Goal: Task Accomplishment & Management: Use online tool/utility

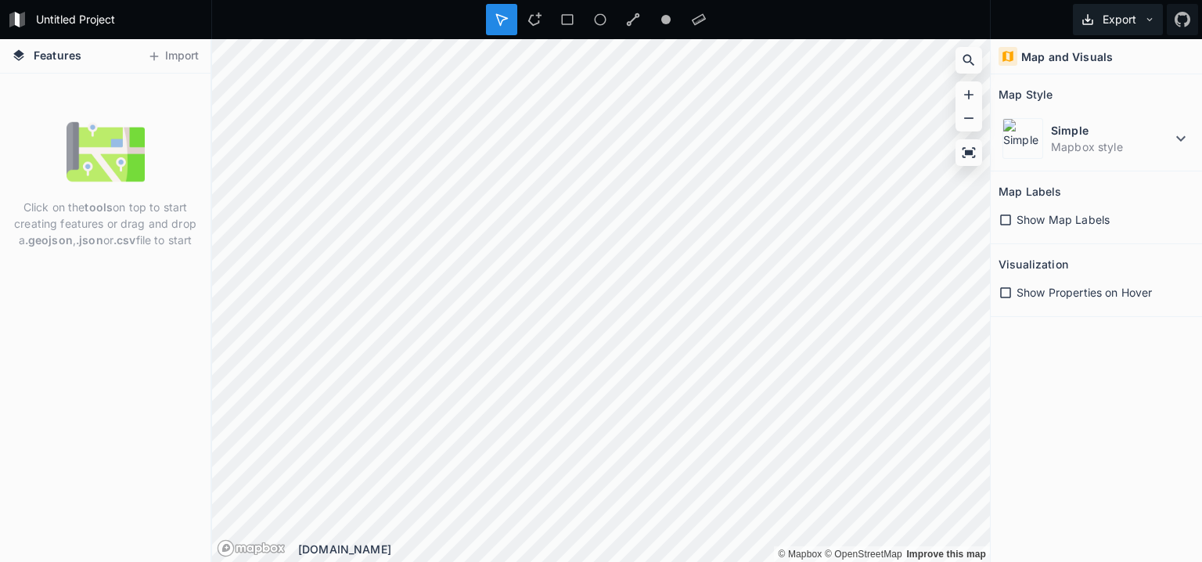
click at [1128, 16] on button "Export" at bounding box center [1118, 19] width 90 height 31
click at [1127, 16] on button "Export" at bounding box center [1118, 19] width 90 height 31
click at [164, 52] on button "Import" at bounding box center [172, 56] width 67 height 25
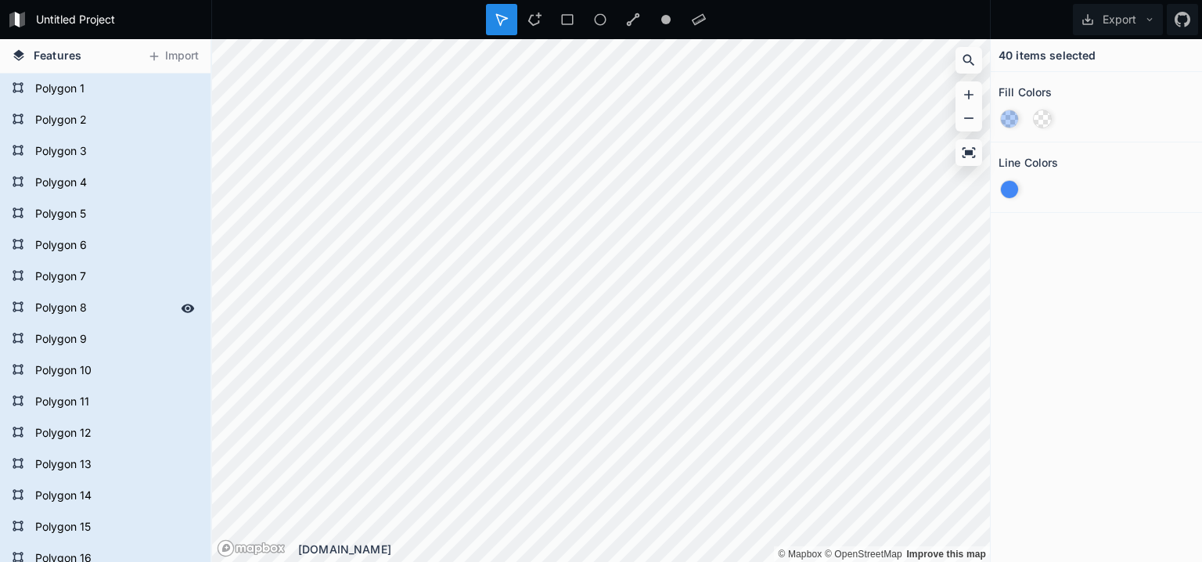
click at [63, 304] on form "Polygon 8" at bounding box center [104, 307] width 146 height 23
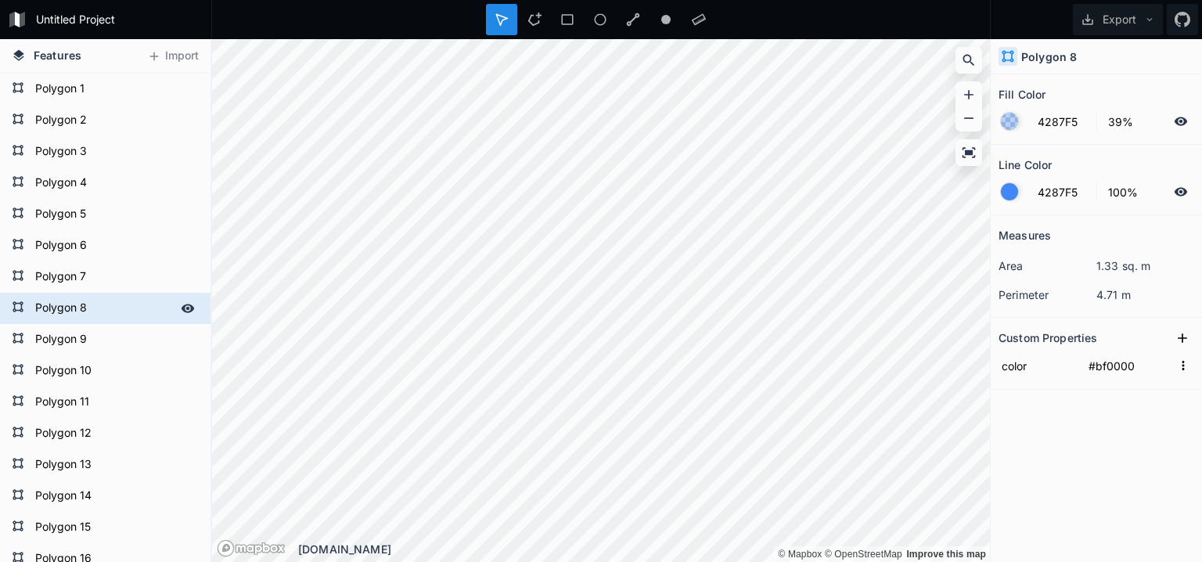
click at [189, 313] on div "Features Import Polygon 21 Polygon 20 Polygon 19 Polygon 18 Polygon 17 Polygon …" at bounding box center [601, 300] width 1202 height 523
type input "FFFFFF"
type input "#ff00f2"
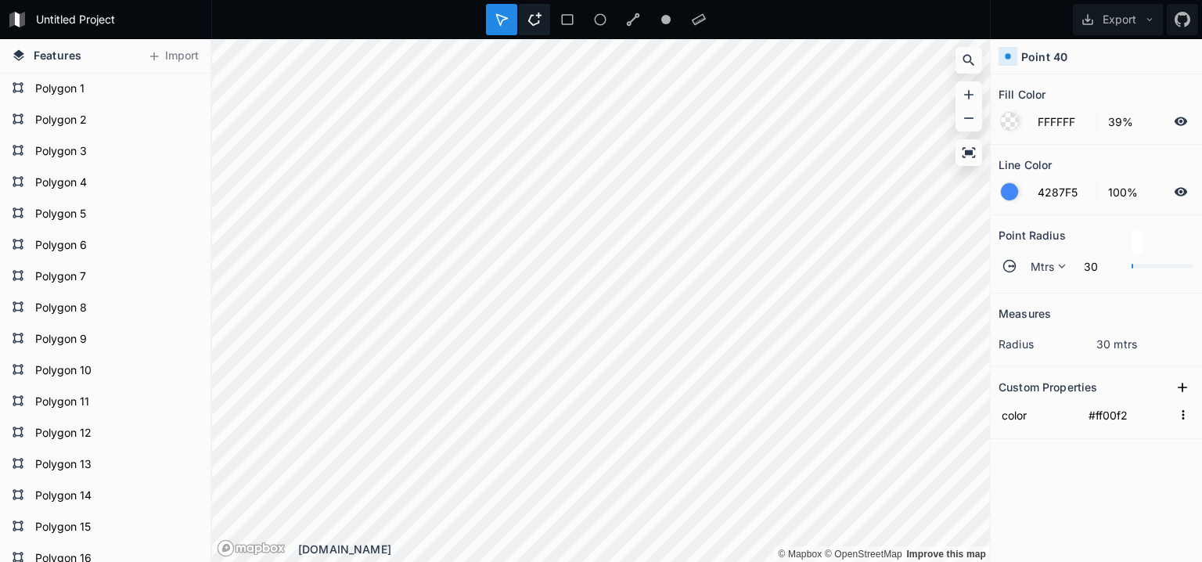
click at [542, 21] on div at bounding box center [534, 19] width 31 height 31
click at [579, 23] on div at bounding box center [567, 19] width 31 height 31
click at [978, 161] on div at bounding box center [968, 152] width 23 height 23
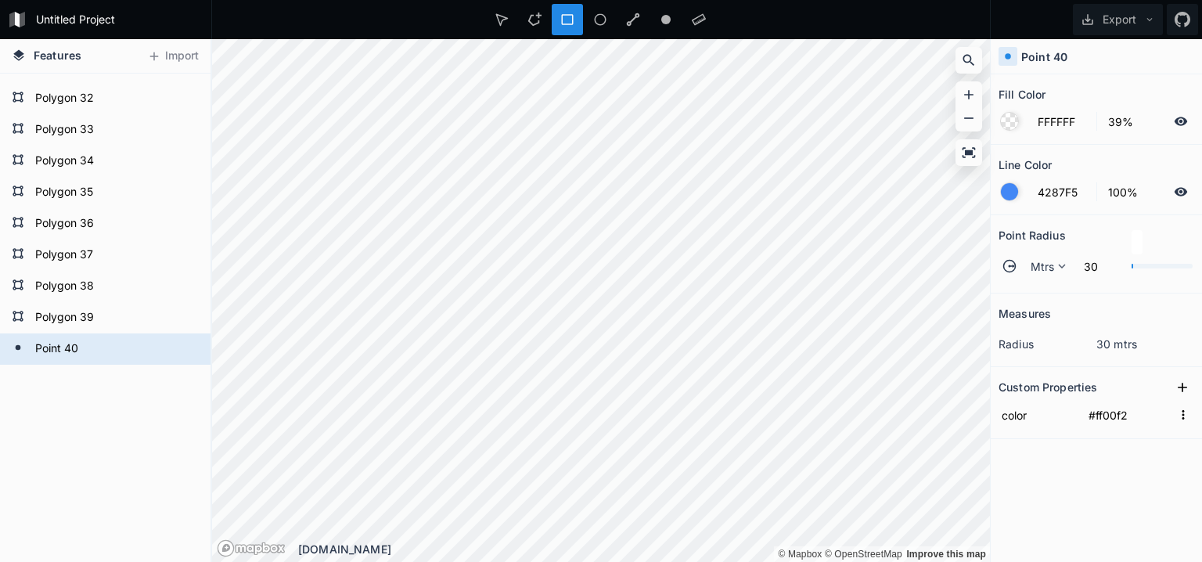
scroll to position [998, 0]
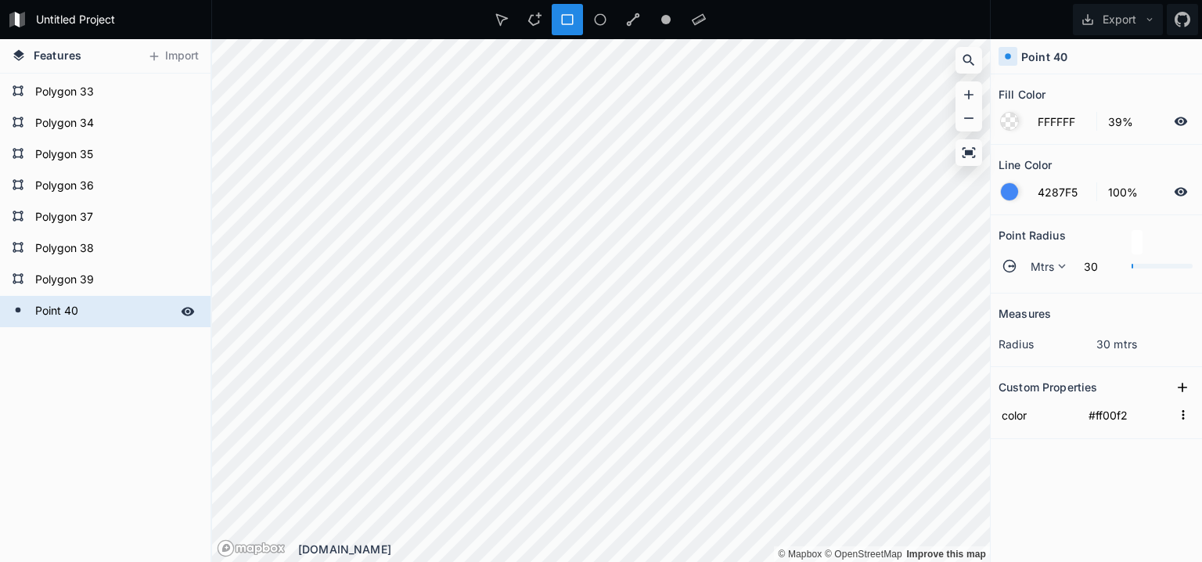
click at [80, 299] on div "Point 40" at bounding box center [105, 311] width 210 height 31
click at [78, 208] on form "Polygon 37" at bounding box center [104, 217] width 146 height 23
type input "4287F5"
type input "#01d30d"
